Goal: Task Accomplishment & Management: Complete application form

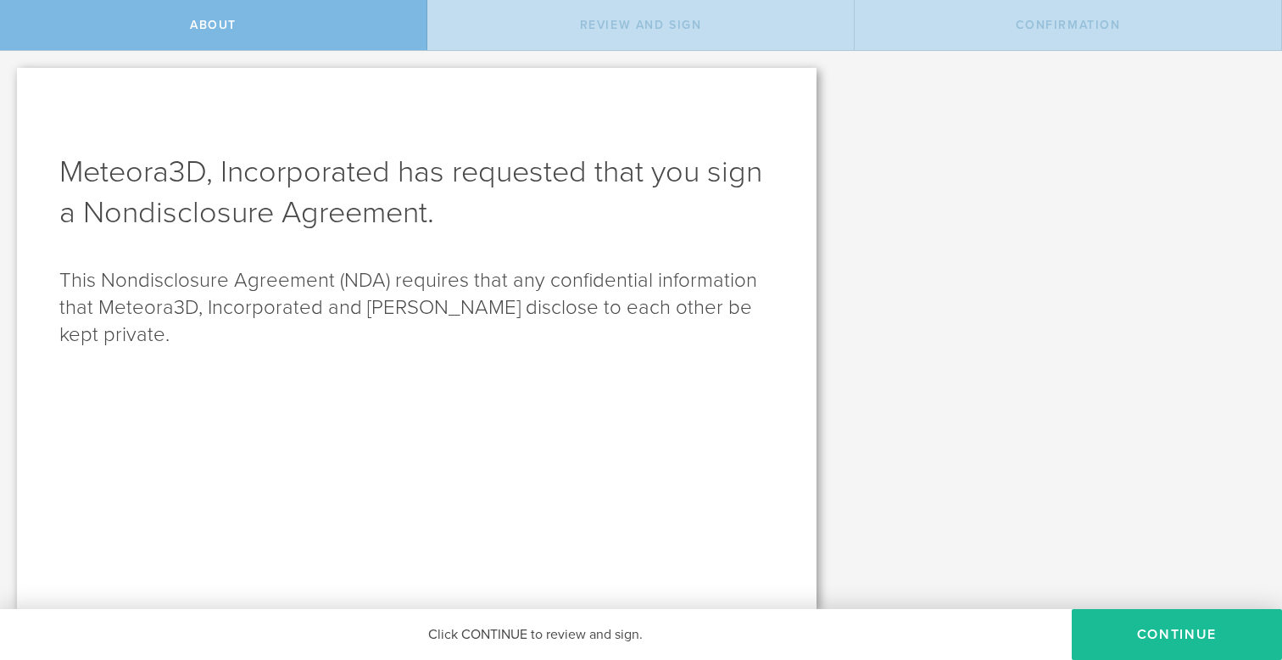
click at [313, 45] on div "About" at bounding box center [213, 25] width 427 height 50
drag, startPoint x: 583, startPoint y: 355, endPoint x: 594, endPoint y: 353, distance: 11.3
click at [583, 355] on div "Meteora3D, Incorporated has requested that you sign a Nondisclosure Agreement .…" at bounding box center [417, 338] width 800 height 541
click at [541, 635] on div "Click CONTINUE to review and sign." at bounding box center [536, 634] width 1072 height 51
click at [1166, 634] on button "Continue" at bounding box center [1177, 634] width 210 height 51
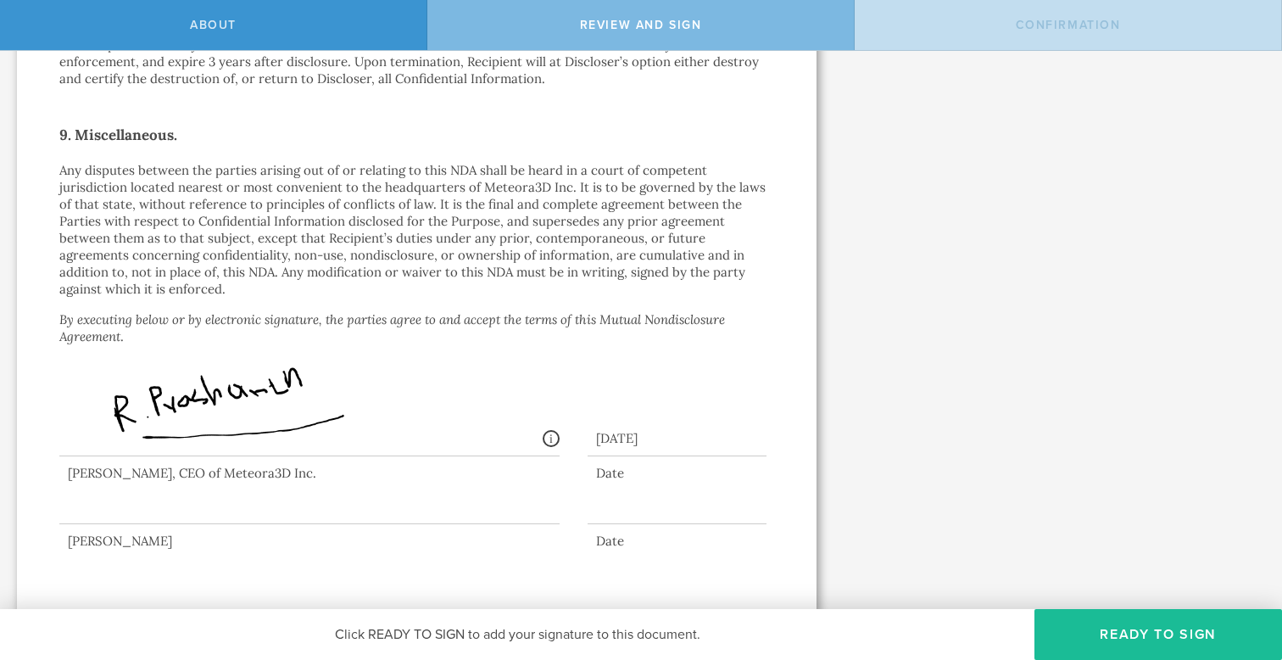
scroll to position [1445, 0]
click at [132, 499] on div at bounding box center [309, 488] width 500 height 68
drag, startPoint x: 126, startPoint y: 497, endPoint x: 107, endPoint y: 514, distance: 25.2
click at [98, 520] on div at bounding box center [416, 492] width 715 height 76
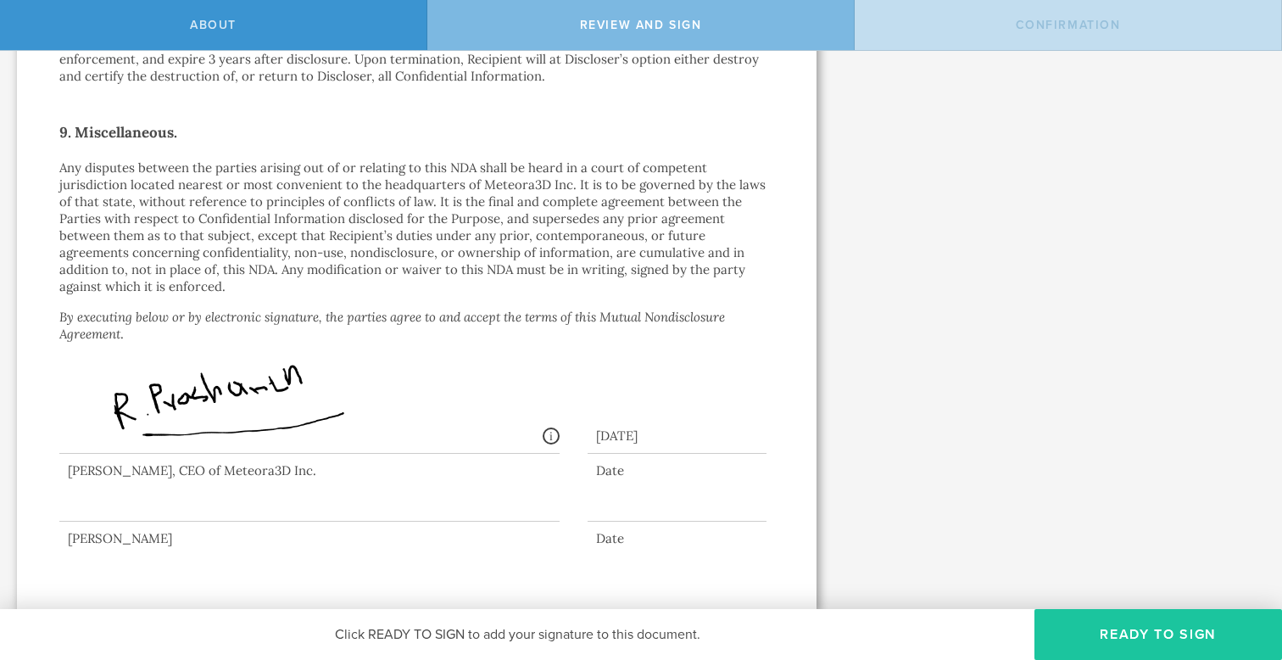
click at [1086, 620] on button "Ready to Sign" at bounding box center [1159, 634] width 248 height 51
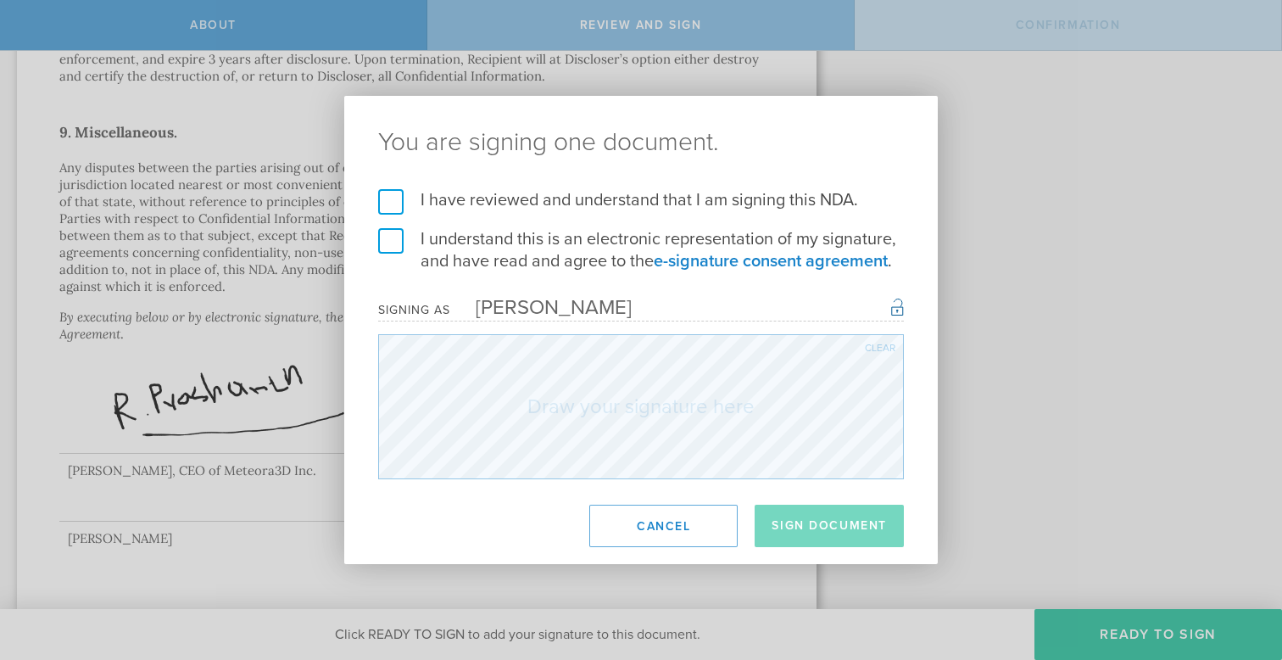
click at [383, 206] on label "I have reviewed and understand that I am signing this NDA." at bounding box center [641, 200] width 526 height 22
click at [0, 0] on input "I have reviewed and understand that I am signing this NDA." at bounding box center [0, 0] width 0 height 0
click at [388, 245] on label "I understand this is an electronic representation of my signature, and have rea…" at bounding box center [641, 250] width 526 height 44
click at [0, 0] on input "I understand this is an electronic representation of my signature, and have rea…" at bounding box center [0, 0] width 0 height 0
click at [819, 530] on button "Sign Document" at bounding box center [829, 526] width 149 height 42
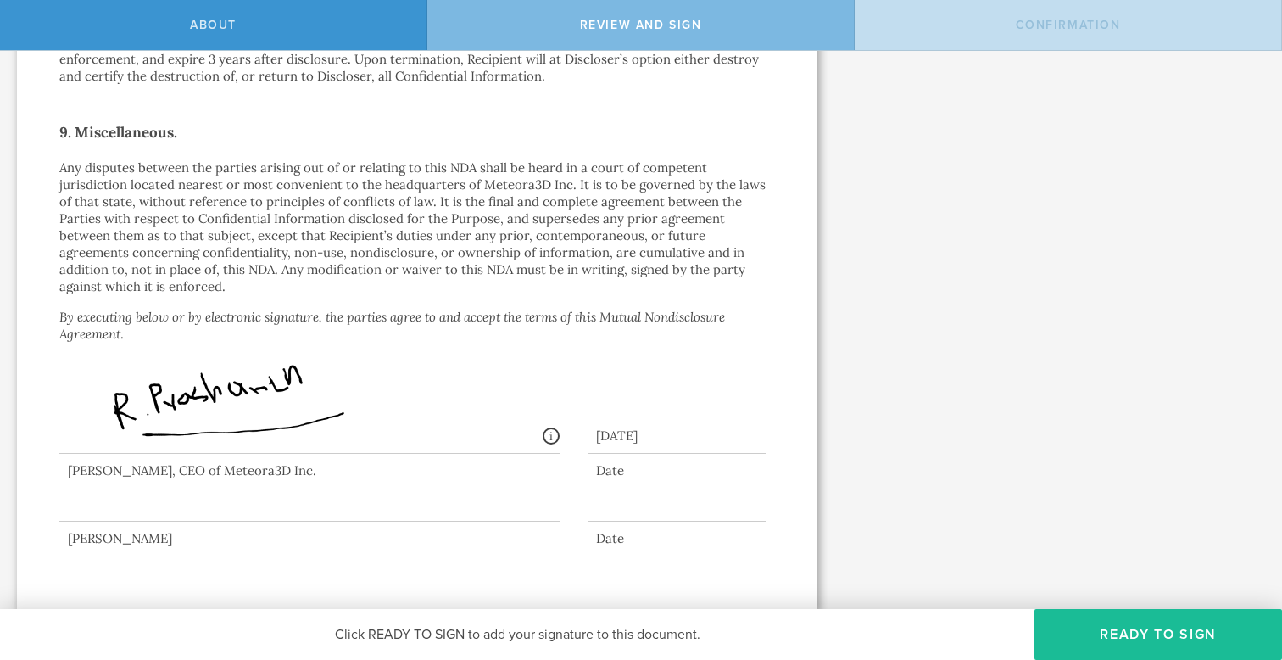
scroll to position [0, 0]
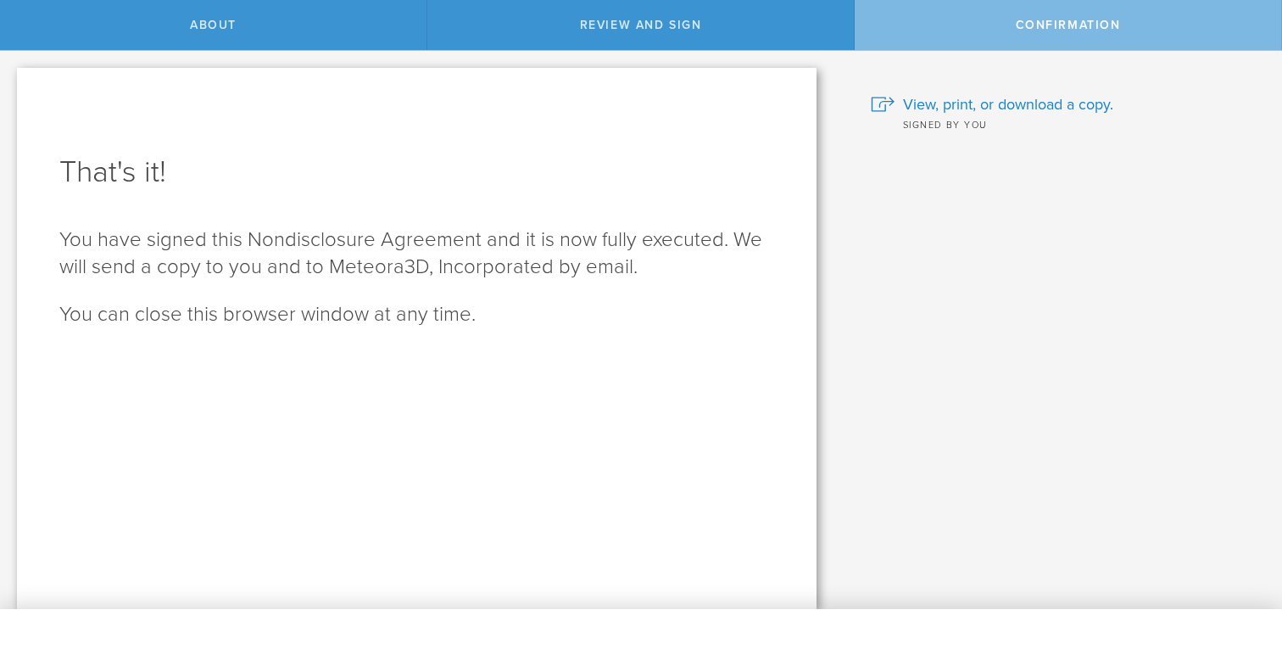
click at [717, 148] on div "That's it! You have signed this Nondisclosure Agreement and it is now fully exe…" at bounding box center [417, 338] width 800 height 541
click at [997, 96] on span "View, print, or download a copy." at bounding box center [1008, 104] width 210 height 22
